Goal: Navigation & Orientation: Find specific page/section

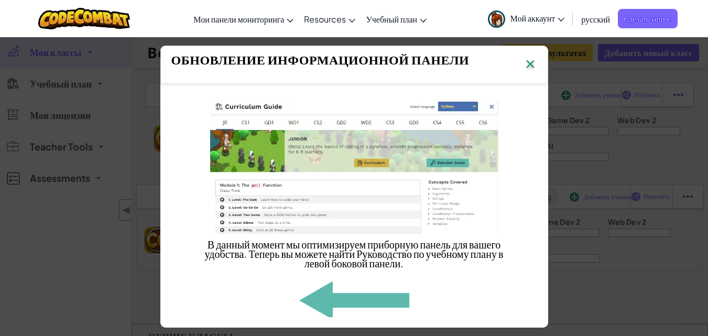
click at [535, 64] on img at bounding box center [531, 65] width 14 height 16
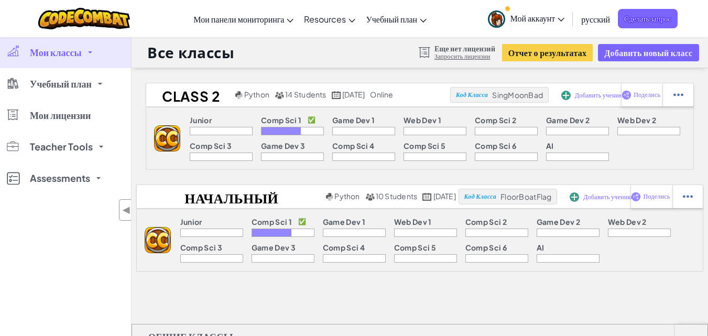
click at [70, 49] on span "Мои классы" at bounding box center [56, 52] width 52 height 9
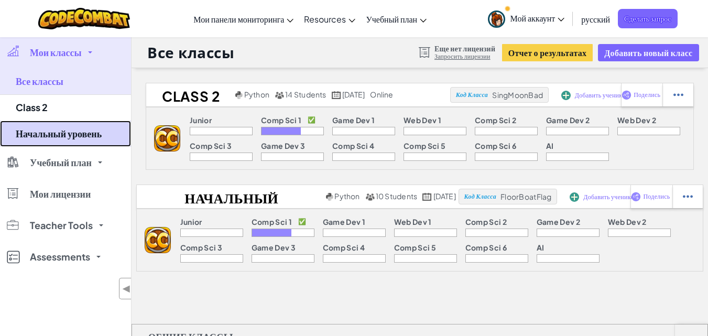
click at [70, 133] on link "Начальный уровень" at bounding box center [65, 134] width 131 height 26
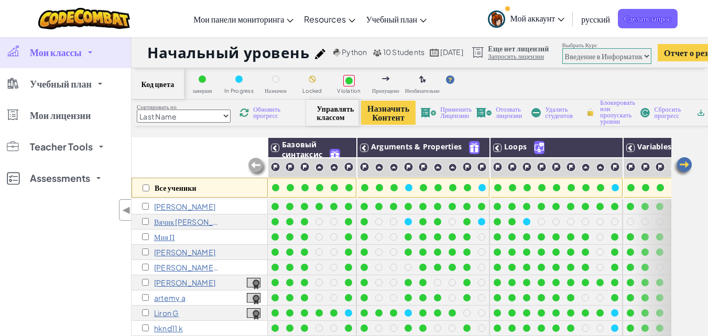
click at [637, 54] on select "Юниор Введение в Информатику Разработка игр 1 Веб разработка 1 Информатика 2 Ра…" at bounding box center [607, 56] width 89 height 16
click at [669, 36] on div "Переключить навигацию Мои панели мониторинга CodeCombat Учительская Панель Пане…" at bounding box center [354, 18] width 714 height 37
click at [328, 119] on span "Управлять классом" at bounding box center [332, 112] width 31 height 17
click at [644, 57] on select "Юниор Введение в Информатику Разработка игр 1 Веб разработка 1 Информатика 2 Ра…" at bounding box center [607, 56] width 89 height 16
select select "65f32b6c87c07dbeb5ba1936"
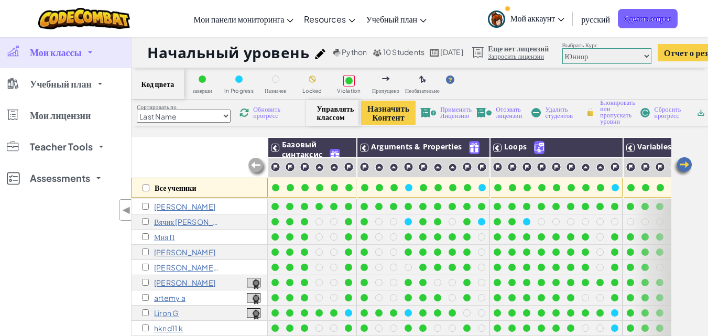
click at [591, 48] on select "Юниор Введение в Информатику Разработка игр 1 Веб разработка 1 Информатика 2 Ра…" at bounding box center [607, 56] width 89 height 16
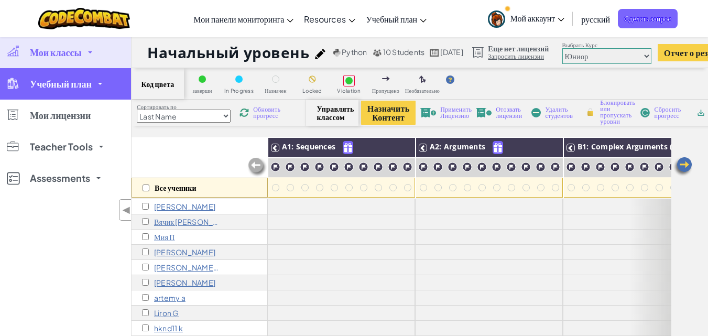
click at [61, 85] on span "Учебный план" at bounding box center [61, 83] width 62 height 9
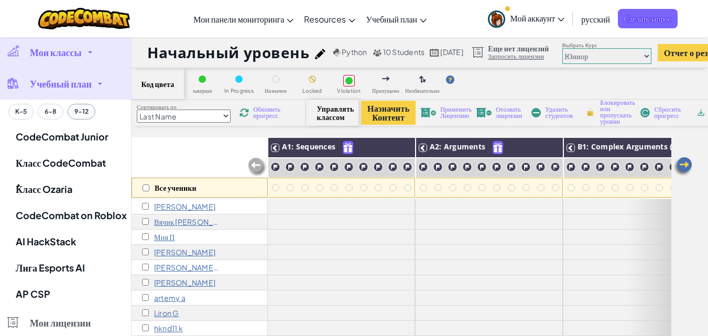
click at [79, 109] on button "9-12" at bounding box center [82, 112] width 28 height 16
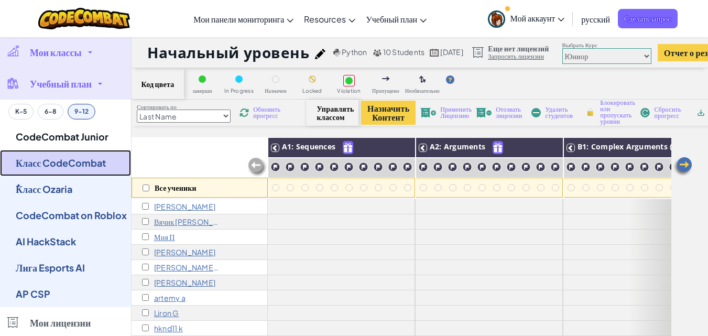
click at [81, 160] on link "Класс CodeCombat" at bounding box center [65, 163] width 131 height 26
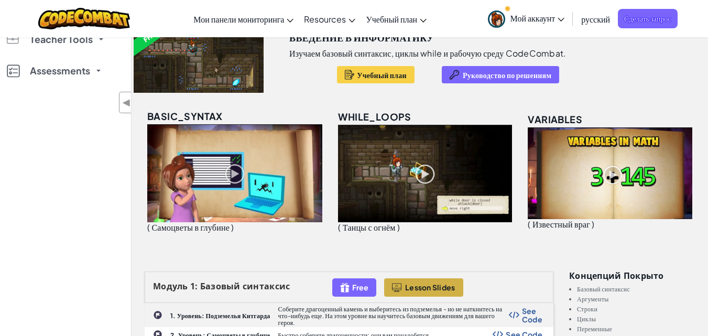
scroll to position [52, 0]
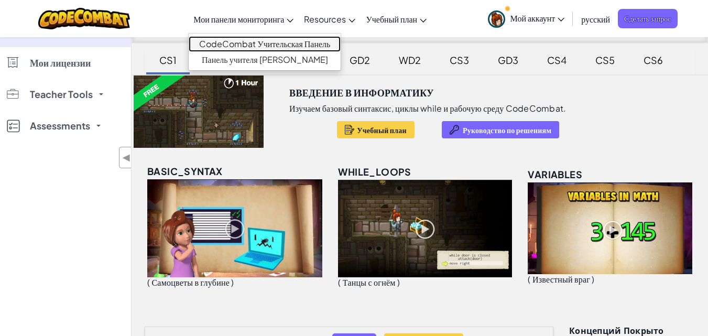
click at [272, 44] on link "CodeCombat Учительская Панель" at bounding box center [265, 44] width 152 height 16
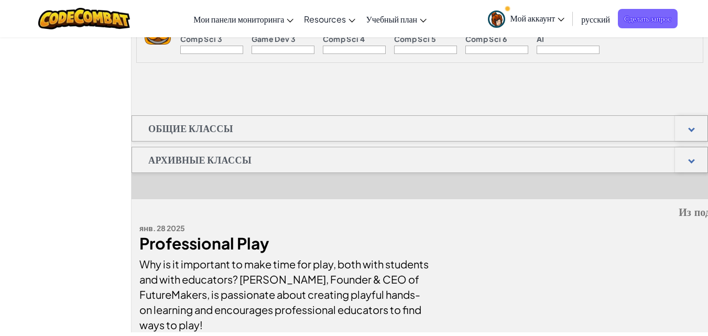
scroll to position [210, 0]
click at [685, 117] on div at bounding box center [691, 127] width 33 height 25
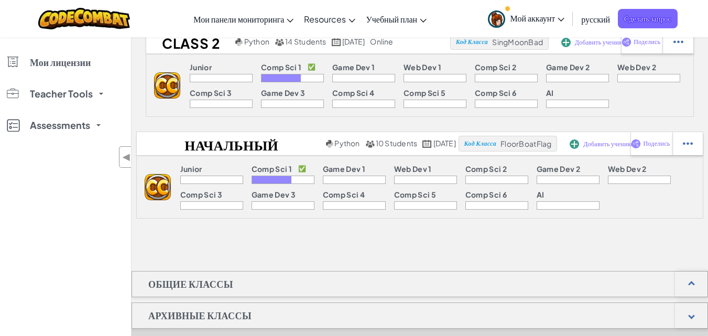
scroll to position [52, 0]
click at [552, 144] on span "FloorBoatFlag" at bounding box center [526, 143] width 51 height 9
click at [552, 143] on span "FloorBoatFlag" at bounding box center [526, 143] width 51 height 9
copy div "FloorBoatFlag"
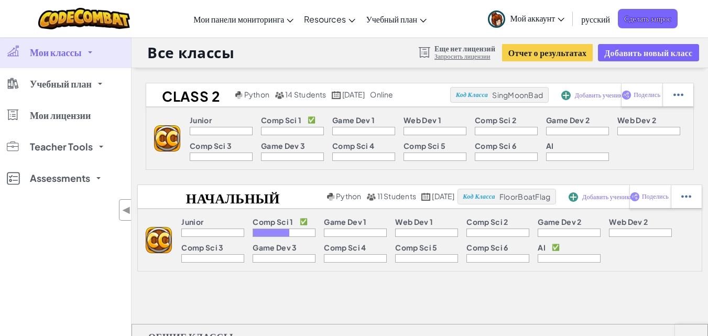
scroll to position [52, 0]
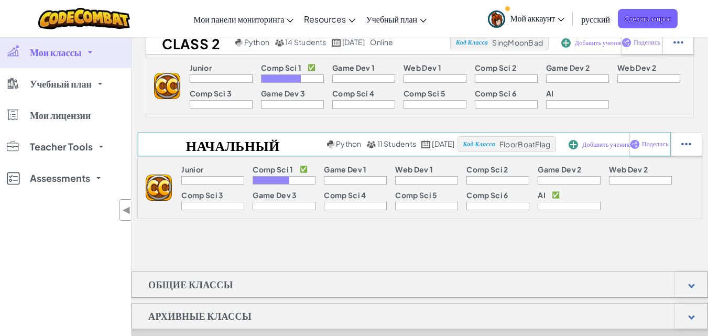
click at [613, 144] on span "Добавить учеников" at bounding box center [609, 145] width 53 height 6
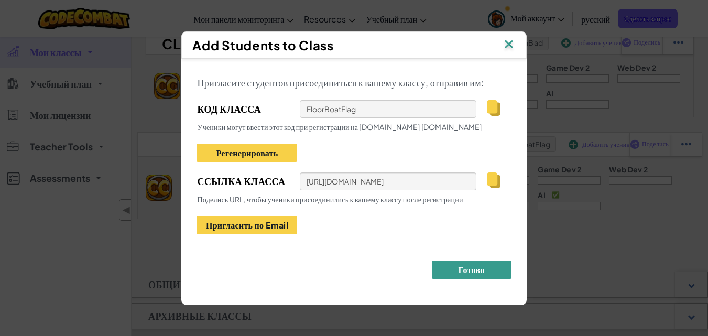
click at [480, 272] on button "Готово" at bounding box center [472, 270] width 79 height 18
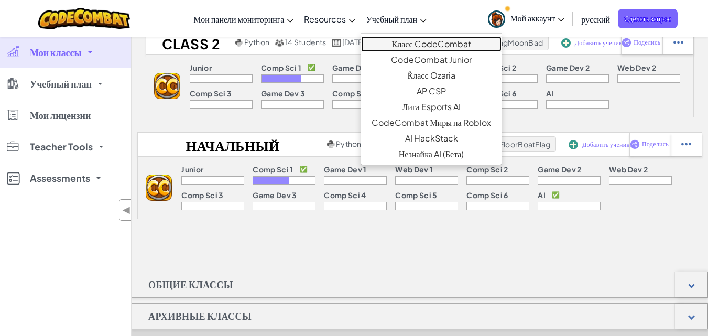
click at [421, 44] on link "Класс CodeCombat" at bounding box center [431, 44] width 140 height 16
